Goal: Find specific page/section

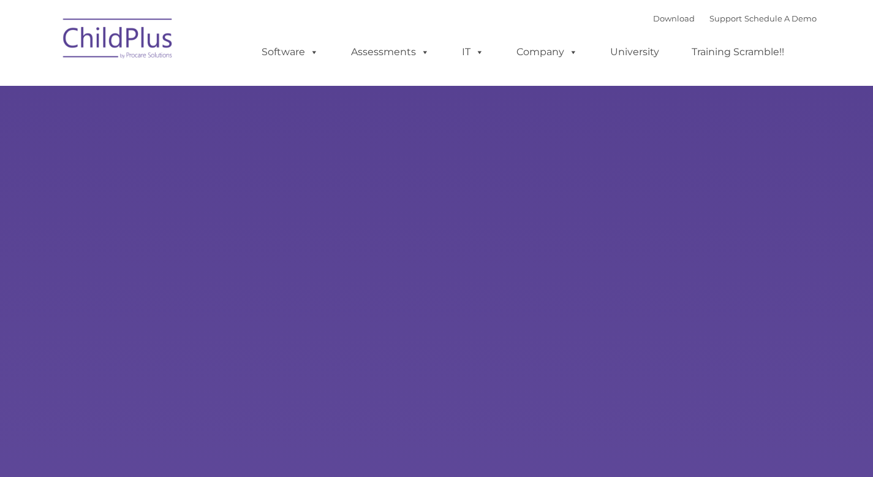
type input ""
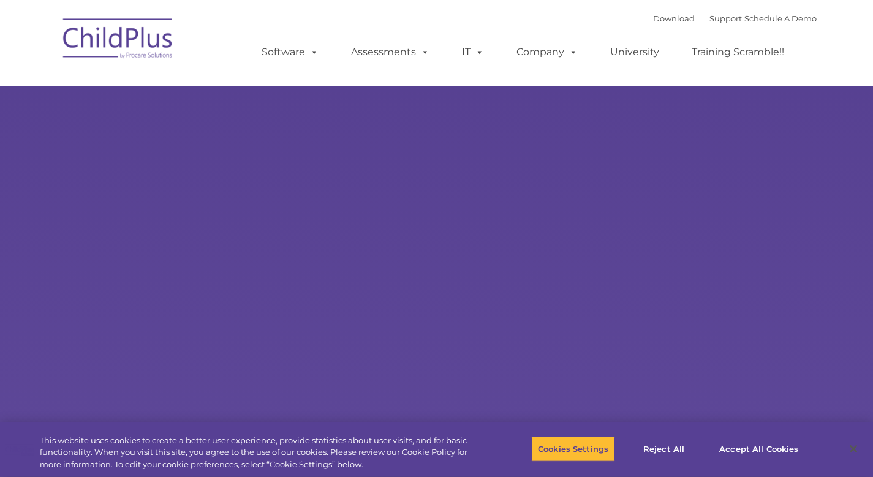
select select "MEDIUM"
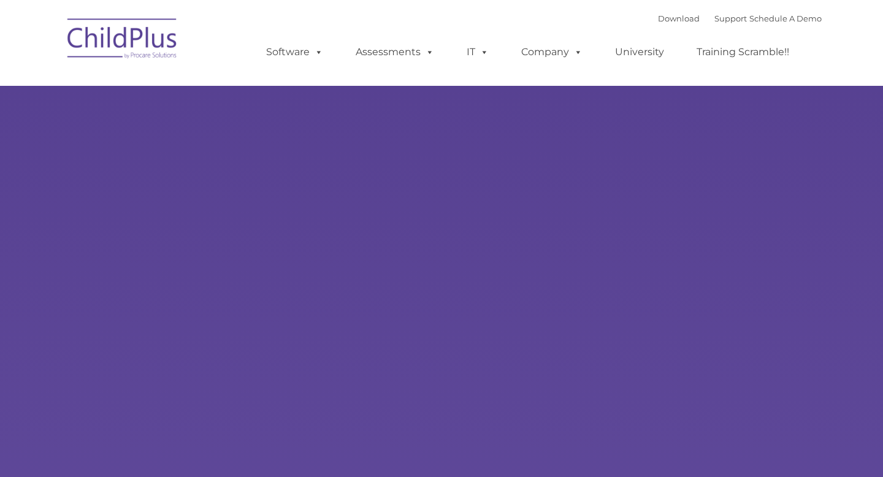
type input ""
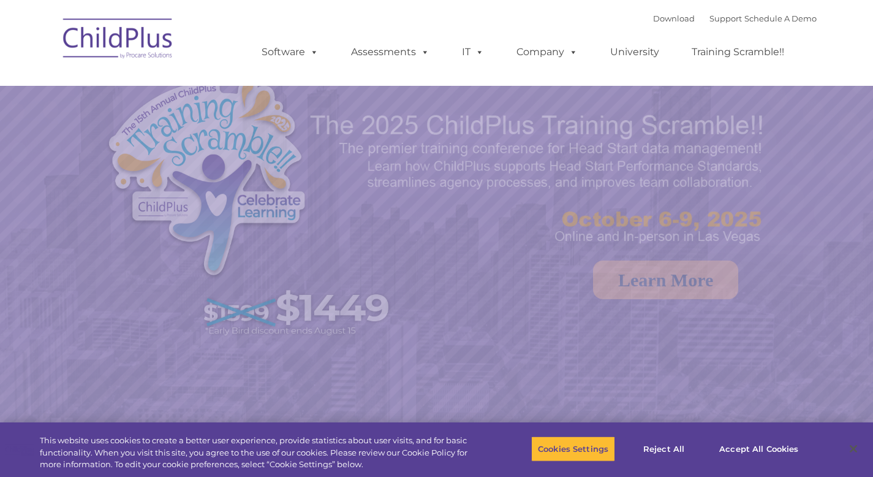
select select "MEDIUM"
